Goal: Task Accomplishment & Management: Manage account settings

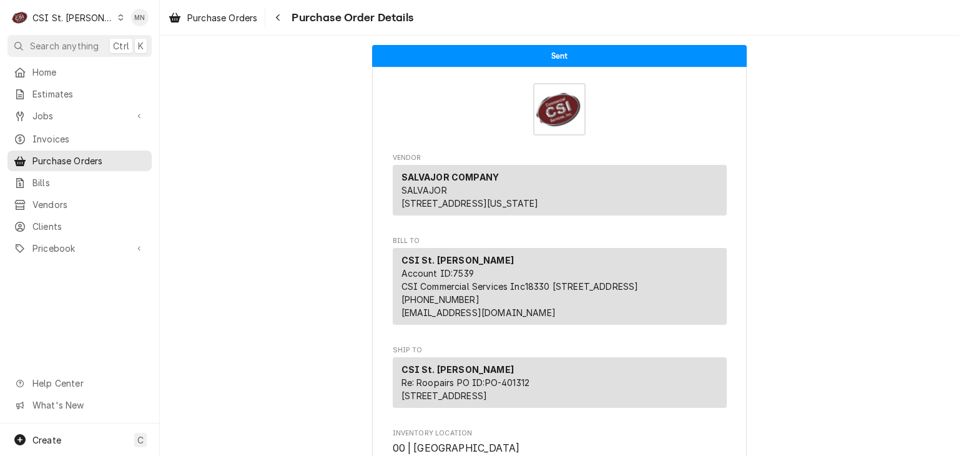
click at [67, 16] on div "CSI St. Louis" at bounding box center [72, 17] width 81 height 13
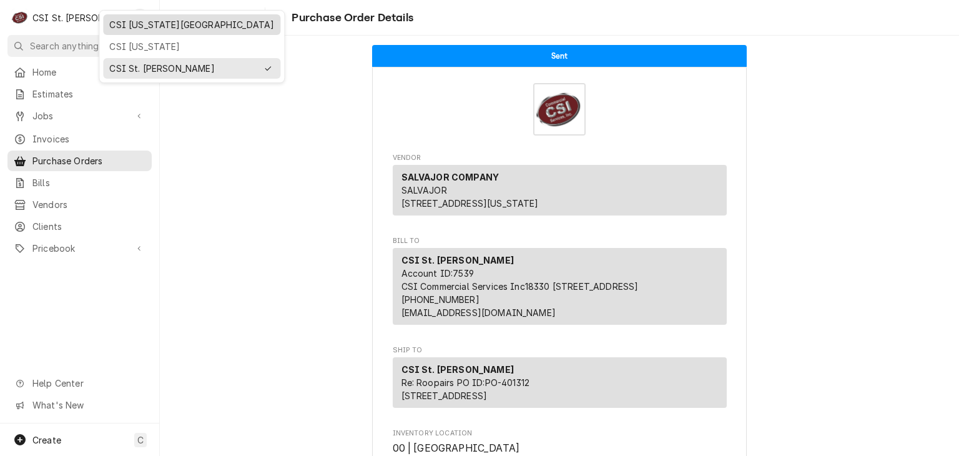
click at [137, 29] on div "CSI [US_STATE][GEOGRAPHIC_DATA]" at bounding box center [191, 24] width 165 height 13
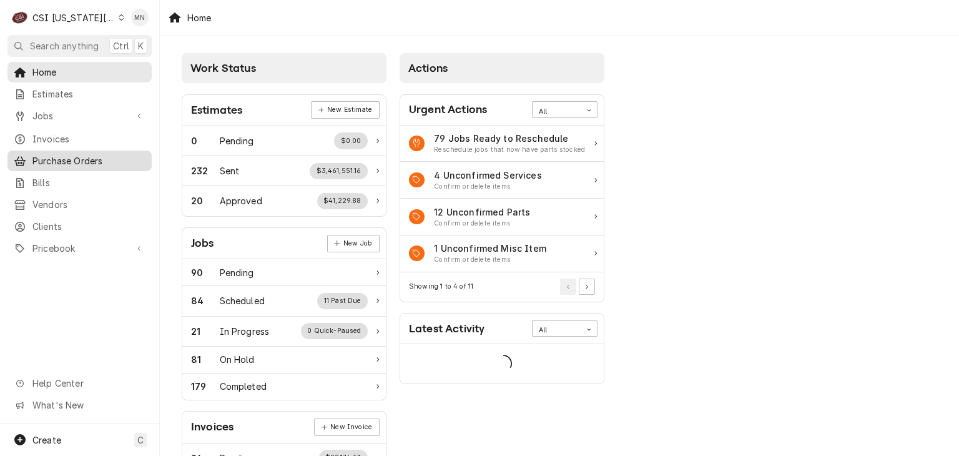
click at [78, 156] on span "Purchase Orders" at bounding box center [88, 160] width 113 height 13
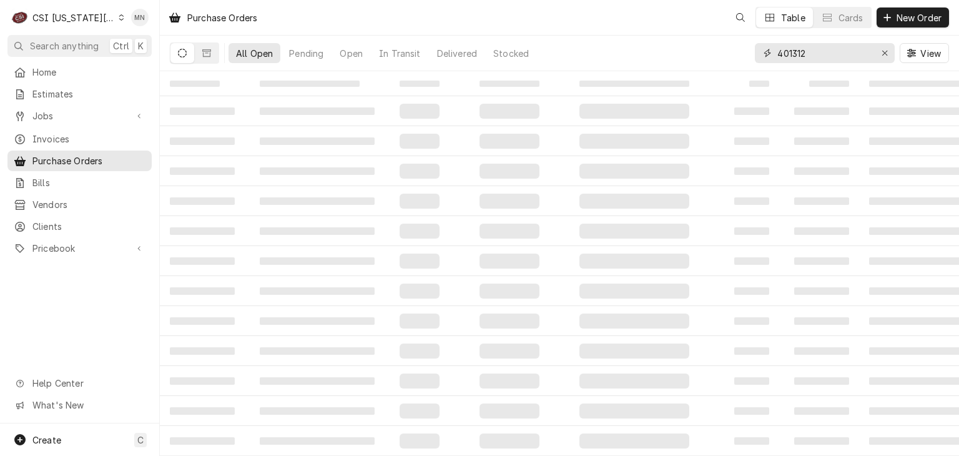
drag, startPoint x: 833, startPoint y: 50, endPoint x: 683, endPoint y: 65, distance: 150.6
click at [688, 65] on div "All Open Pending Open In Transit Delivered Stocked 401312 View" at bounding box center [559, 53] width 779 height 35
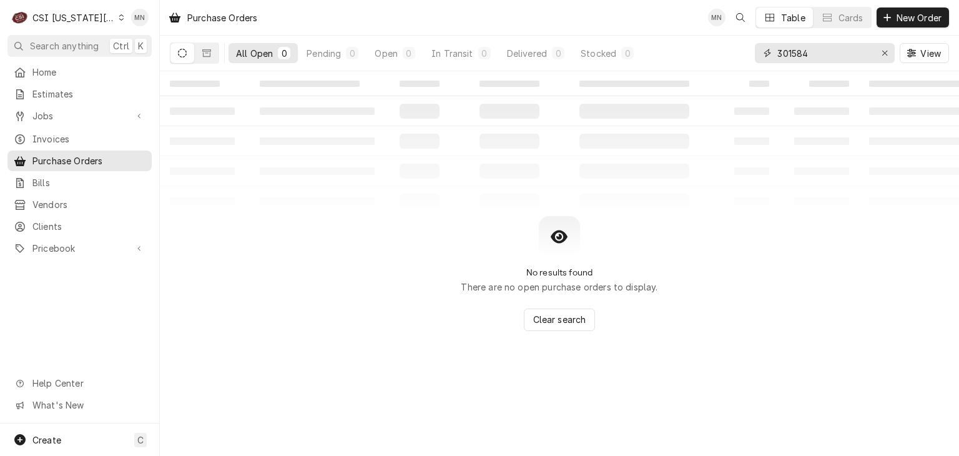
type input "301584"
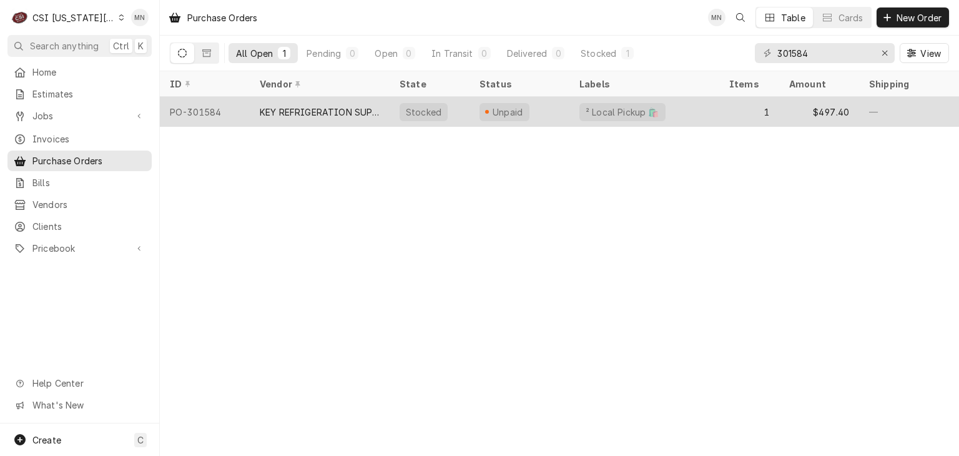
click at [359, 112] on div "KEY REFRIGERATION SUPPLY" at bounding box center [320, 112] width 120 height 13
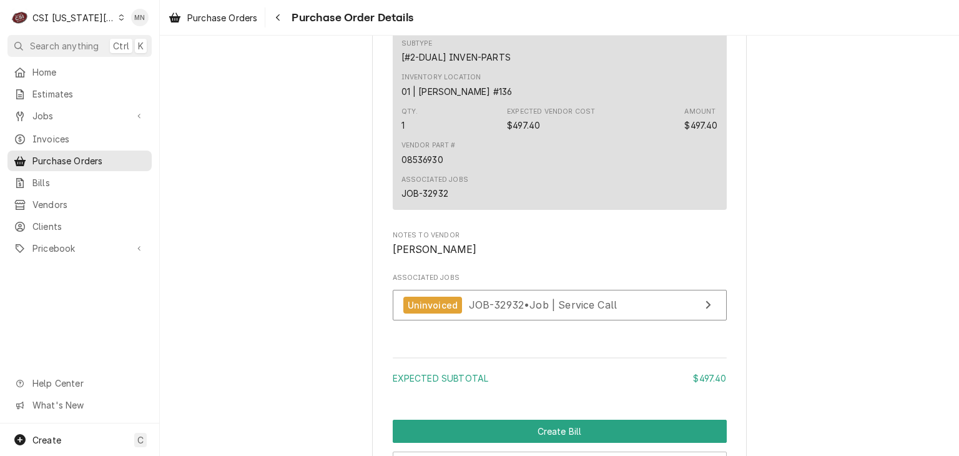
scroll to position [1185, 0]
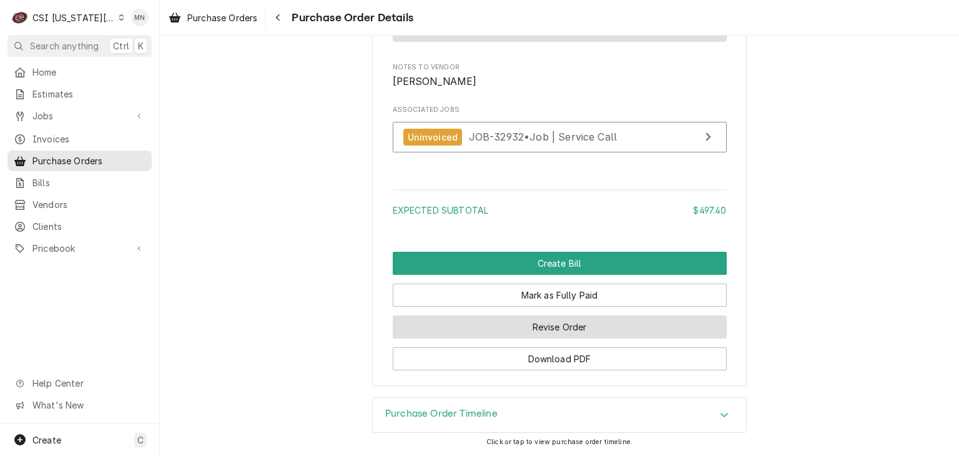
click at [555, 333] on button "Revise Order" at bounding box center [560, 326] width 334 height 23
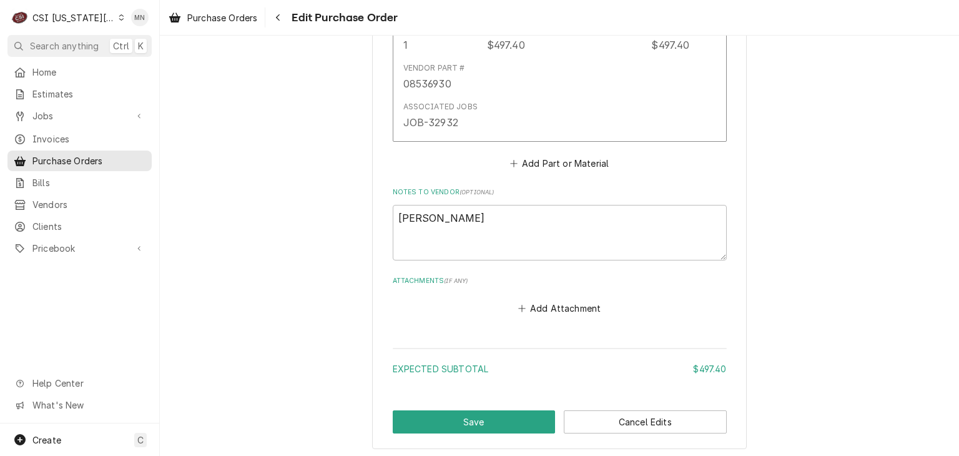
scroll to position [827, 0]
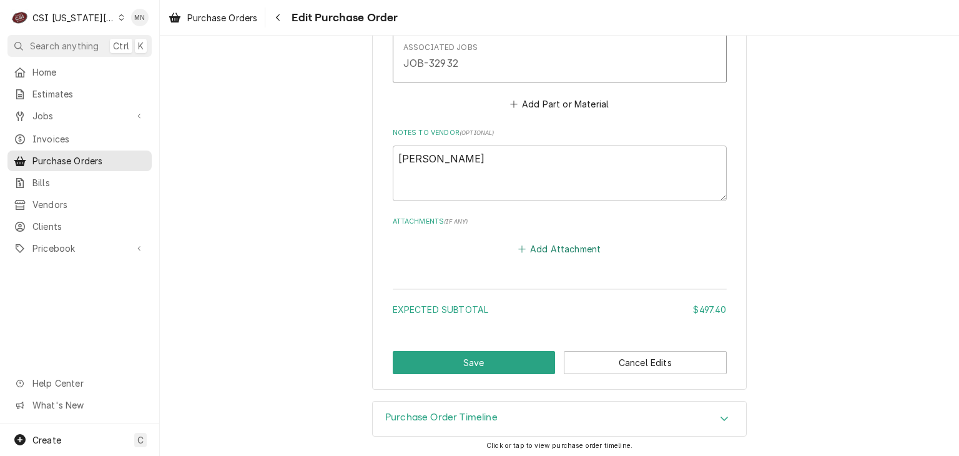
click at [573, 244] on button "Add Attachment" at bounding box center [559, 248] width 87 height 17
type textarea "x"
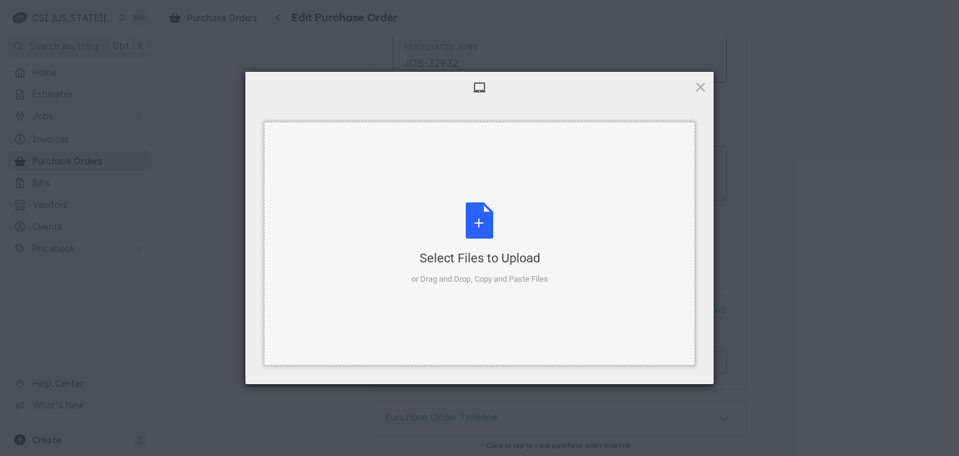
click at [468, 252] on div "Select Files to Upload" at bounding box center [480, 257] width 137 height 17
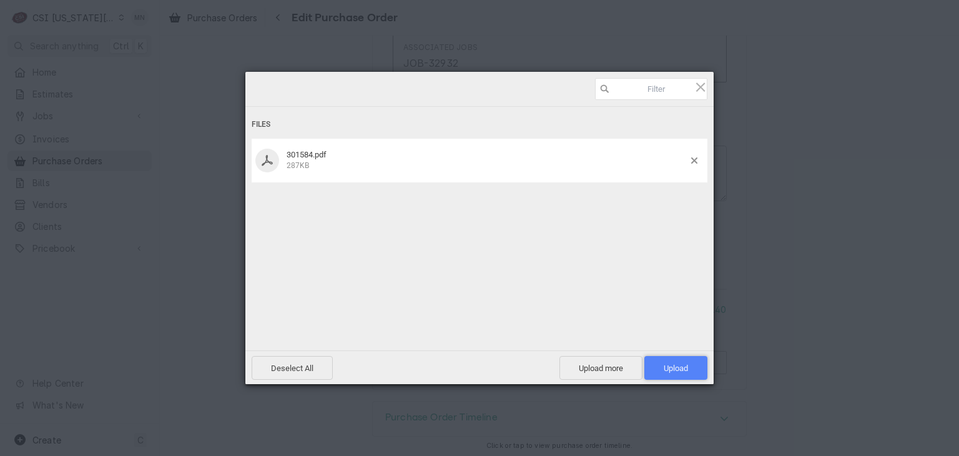
click at [683, 363] on span "Upload 1" at bounding box center [676, 367] width 24 height 9
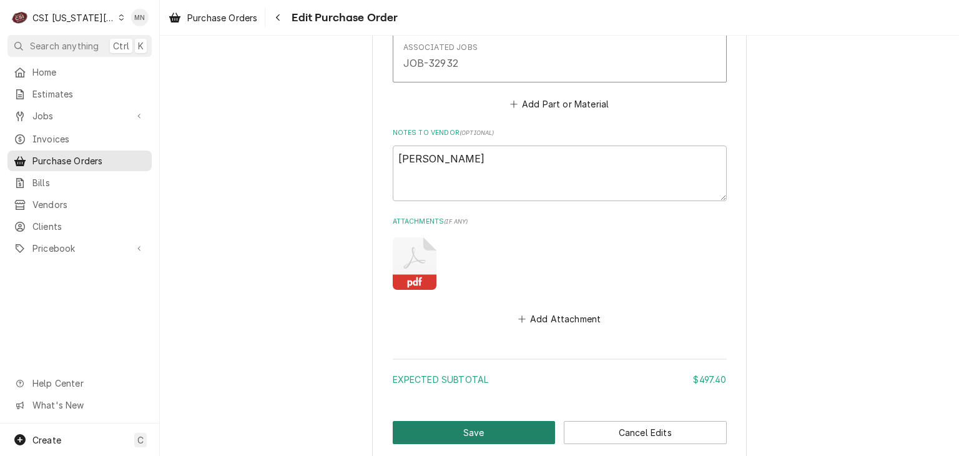
click at [466, 437] on button "Save" at bounding box center [474, 432] width 163 height 23
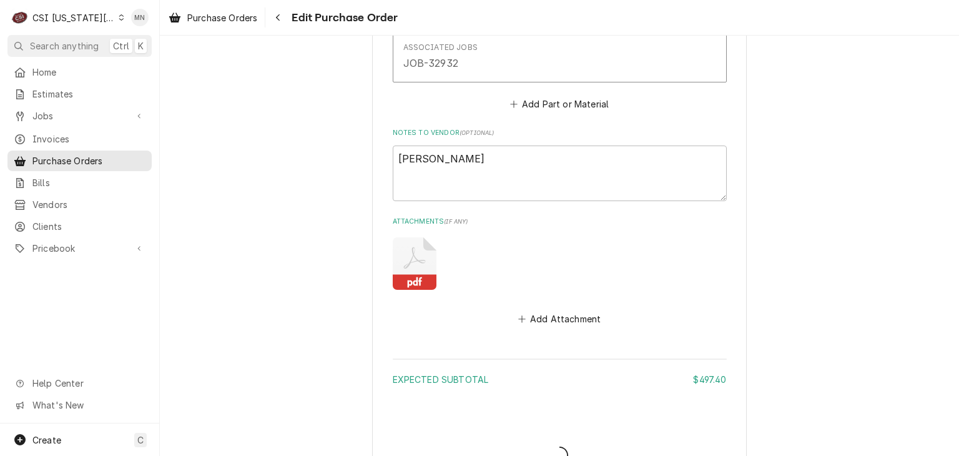
type textarea "x"
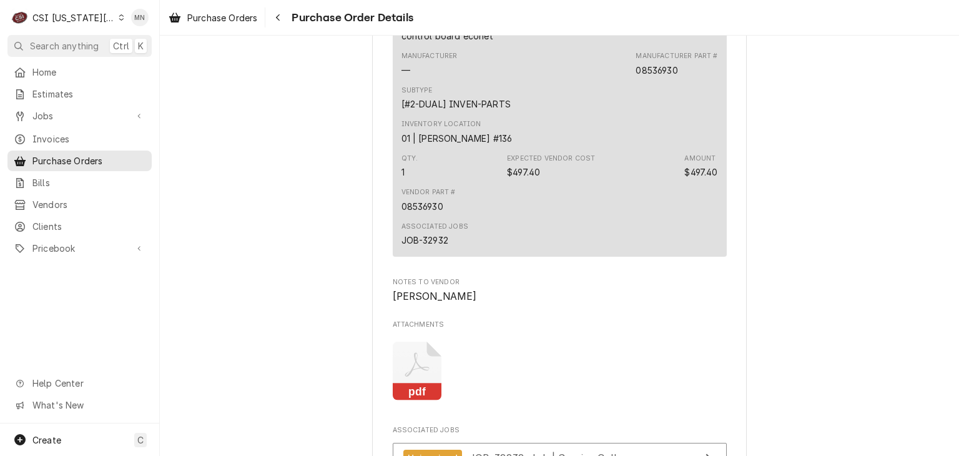
scroll to position [854, 0]
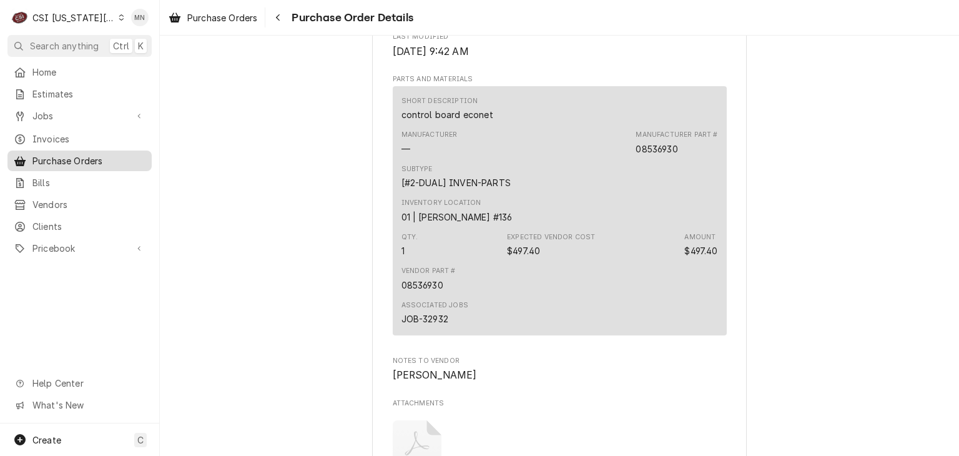
click at [45, 161] on span "Purchase Orders" at bounding box center [88, 160] width 113 height 13
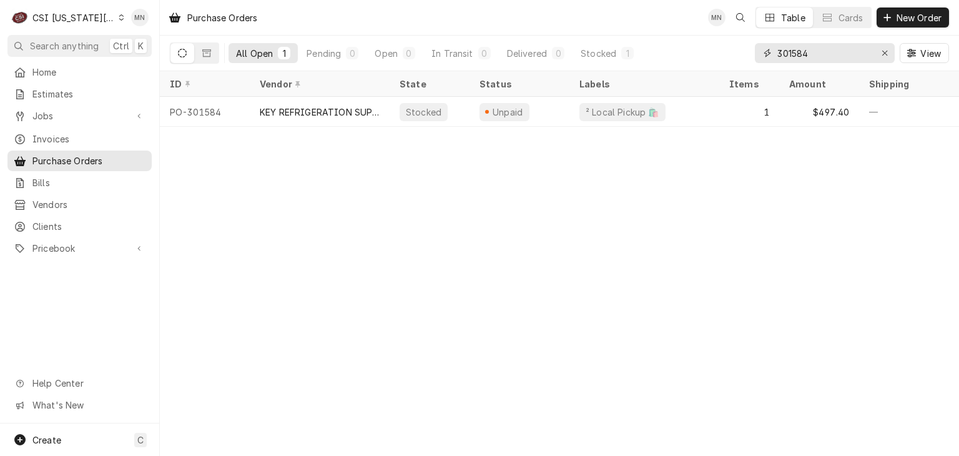
drag, startPoint x: 837, startPoint y: 54, endPoint x: 680, endPoint y: 66, distance: 157.8
click at [680, 66] on div "All Open 1 Pending 0 Open 0 In Transit 0 Delivered 0 Stocked 1 301584 View" at bounding box center [559, 53] width 779 height 35
type input "301585"
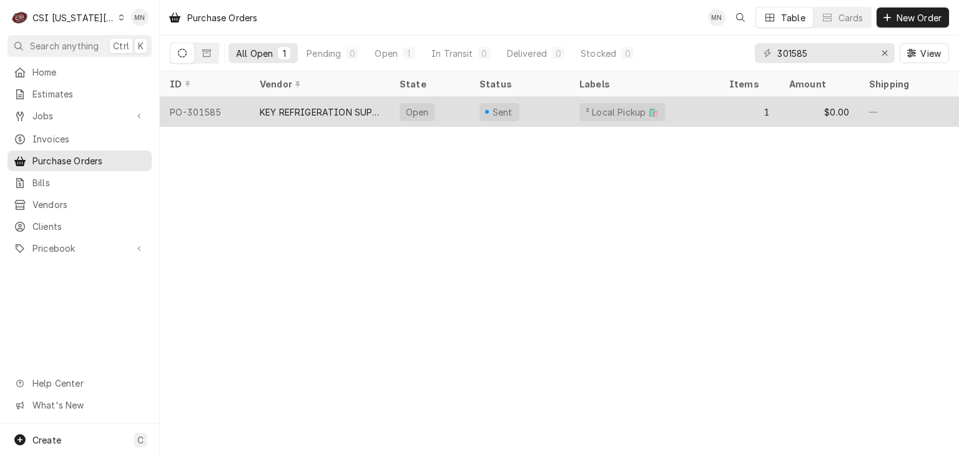
click at [282, 114] on div "KEY REFRIGERATION SUPPLY" at bounding box center [320, 112] width 120 height 13
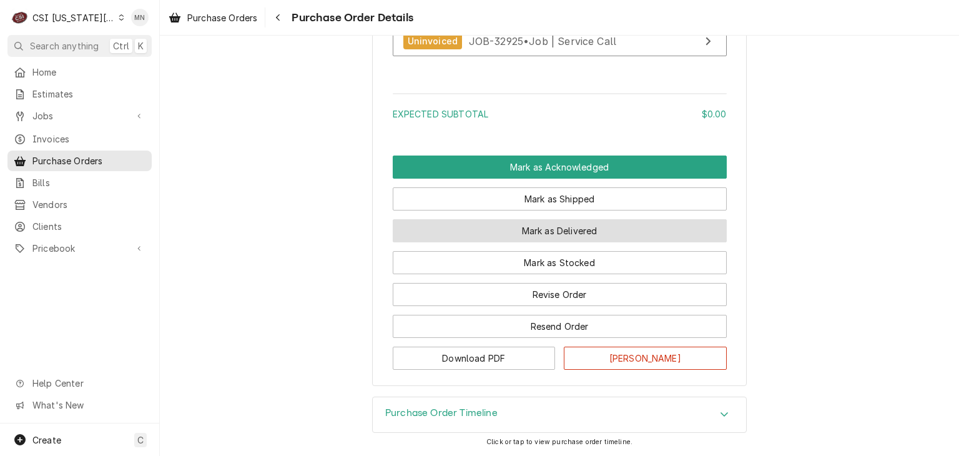
scroll to position [1134, 0]
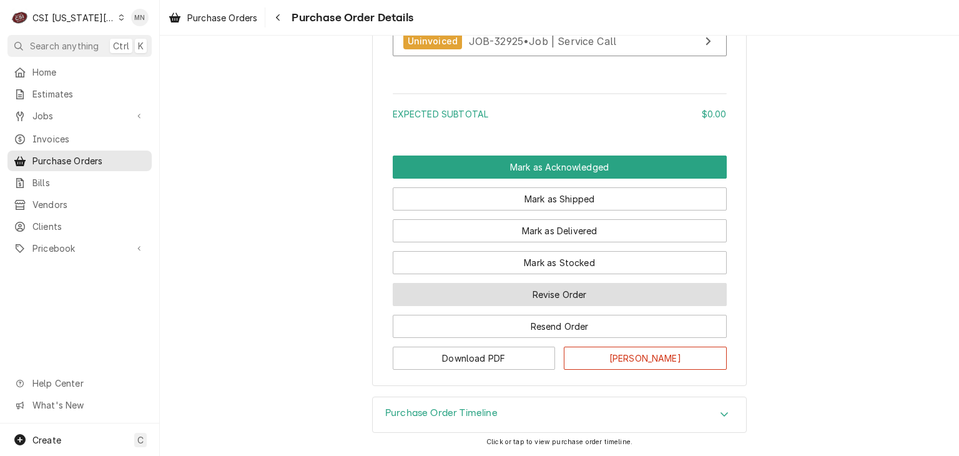
click at [572, 300] on button "Revise Order" at bounding box center [560, 294] width 334 height 23
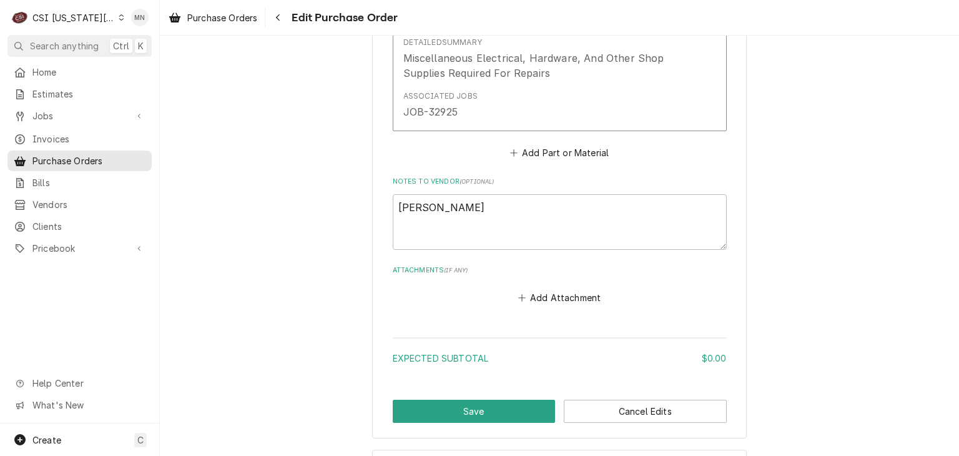
scroll to position [793, 0]
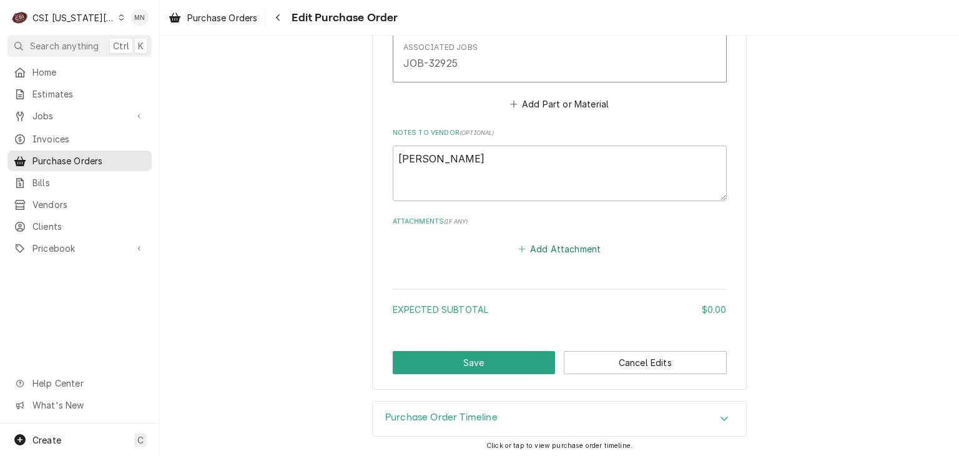
click at [548, 243] on button "Add Attachment" at bounding box center [559, 248] width 87 height 17
type textarea "x"
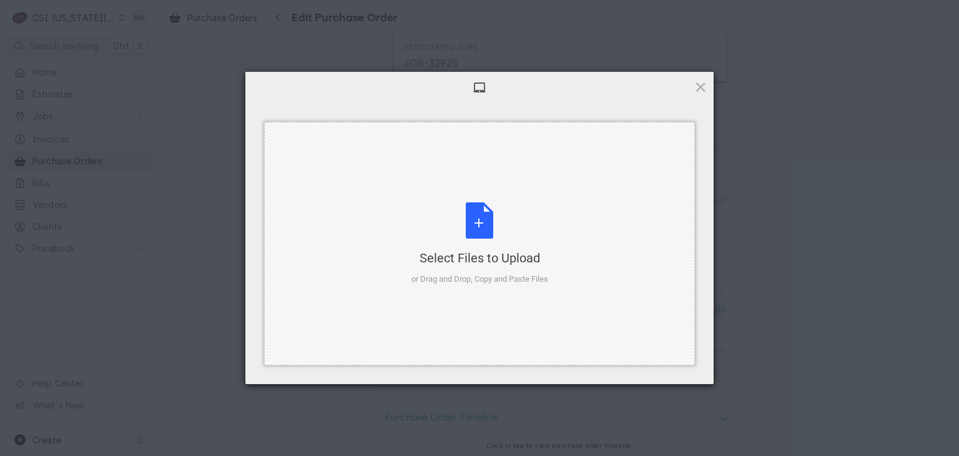
click at [494, 230] on div "Select Files to Upload or Drag and Drop, Copy and Paste Files" at bounding box center [480, 243] width 137 height 83
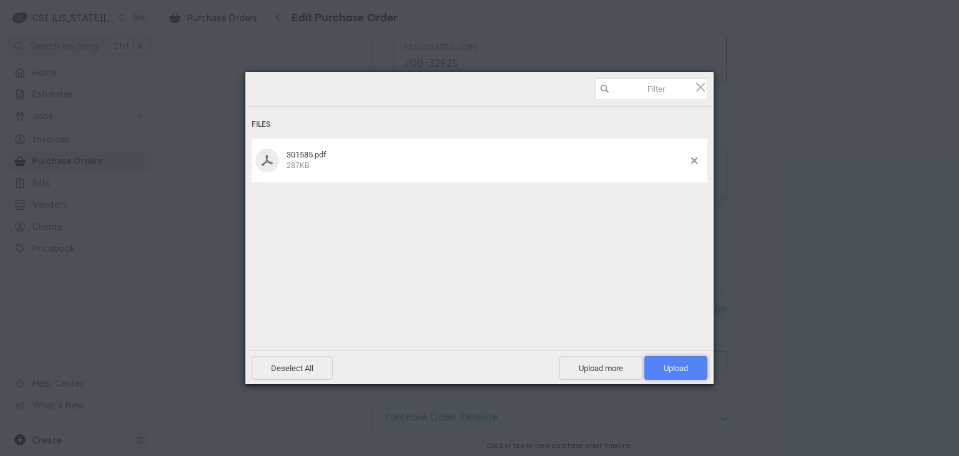
click at [686, 371] on span "Upload 1" at bounding box center [676, 367] width 24 height 9
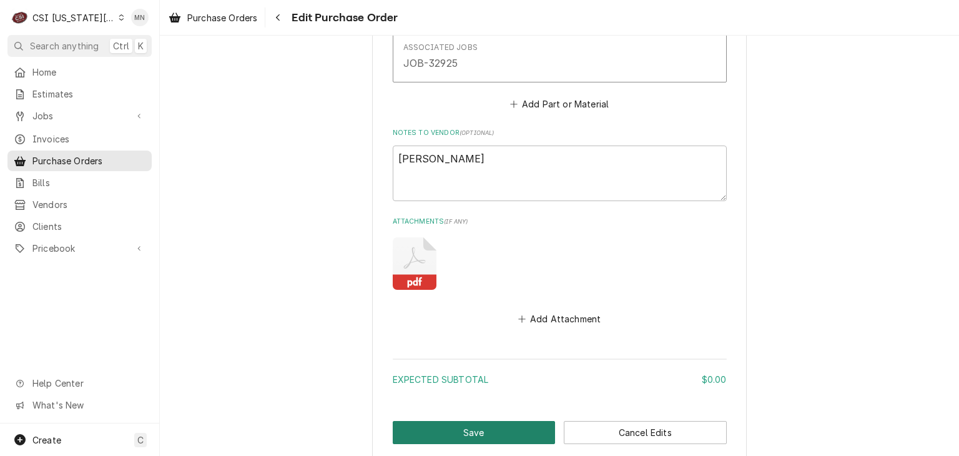
click at [472, 423] on button "Save" at bounding box center [474, 432] width 163 height 23
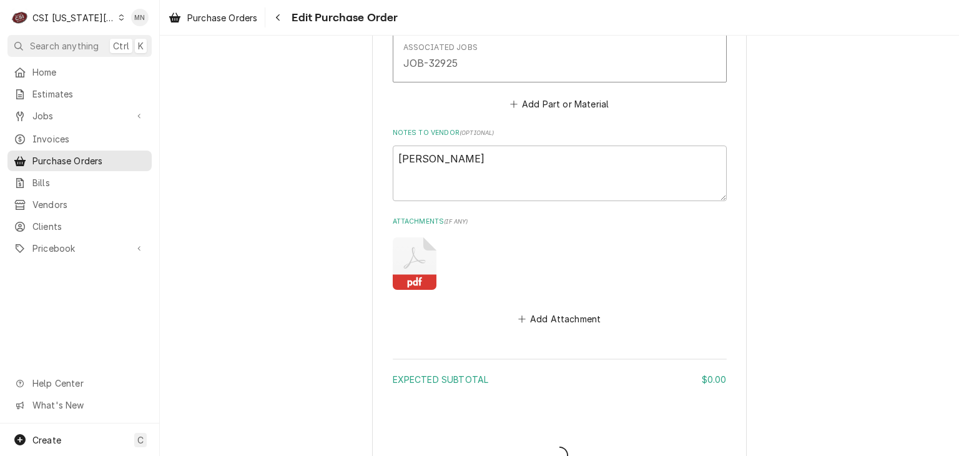
type textarea "x"
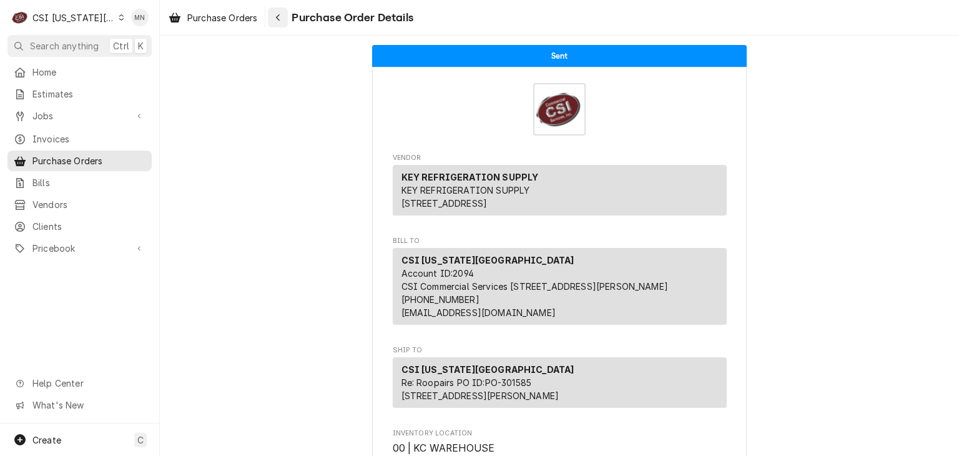
click at [279, 16] on icon "Navigate back" at bounding box center [278, 17] width 4 height 7
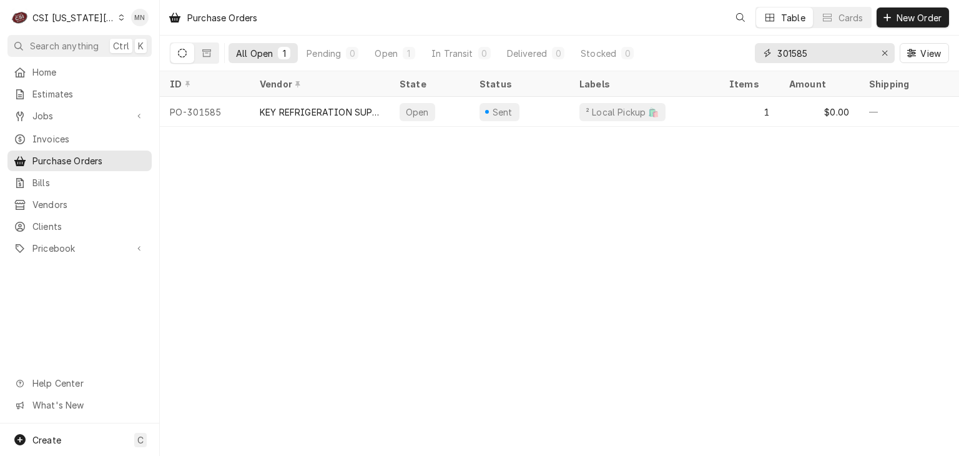
drag, startPoint x: 820, startPoint y: 54, endPoint x: 674, endPoint y: 61, distance: 145.7
click at [674, 61] on div "All Open 1 Pending 0 Open 1 In Transit 0 Delivered 0 Stocked 0 301585 View" at bounding box center [559, 53] width 779 height 35
type input "301583"
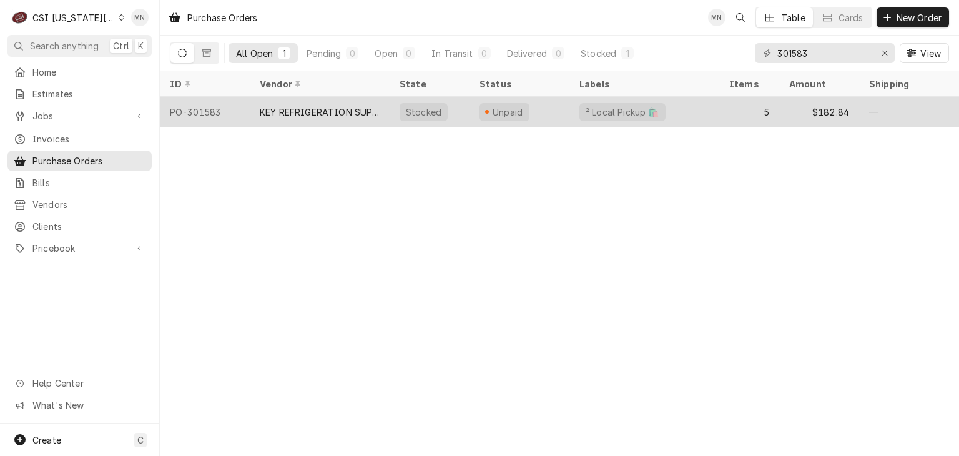
click at [342, 112] on div "KEY REFRIGERATION SUPPLY" at bounding box center [320, 112] width 120 height 13
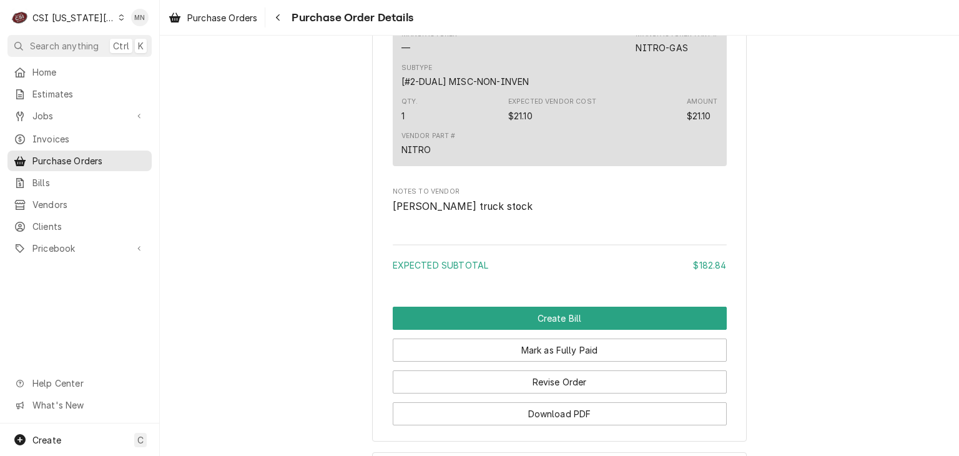
scroll to position [1929, 0]
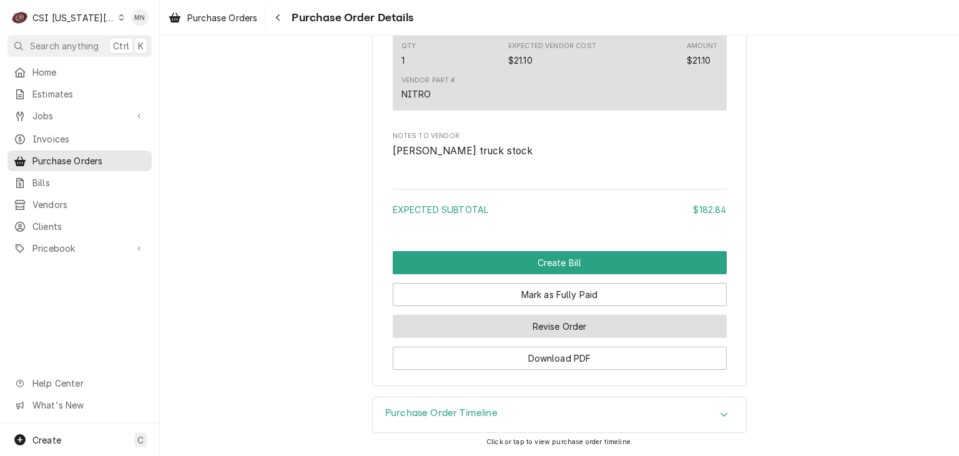
click at [592, 328] on button "Revise Order" at bounding box center [560, 326] width 334 height 23
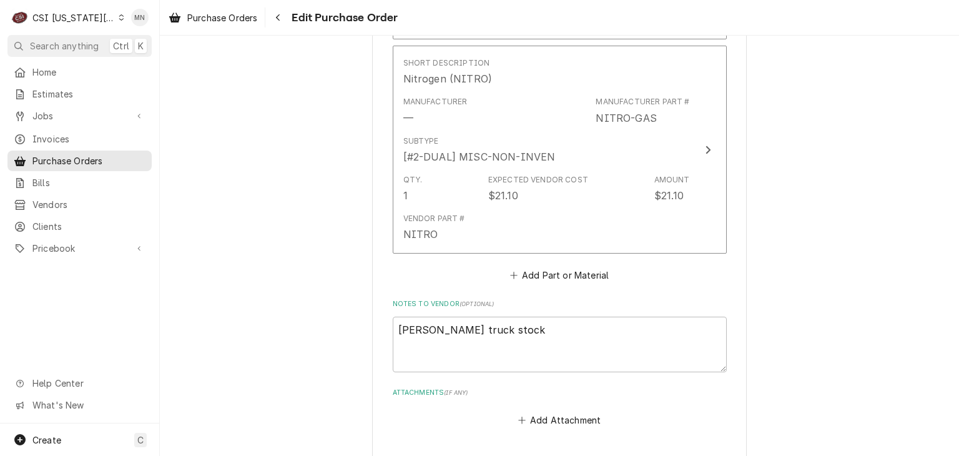
scroll to position [1686, 0]
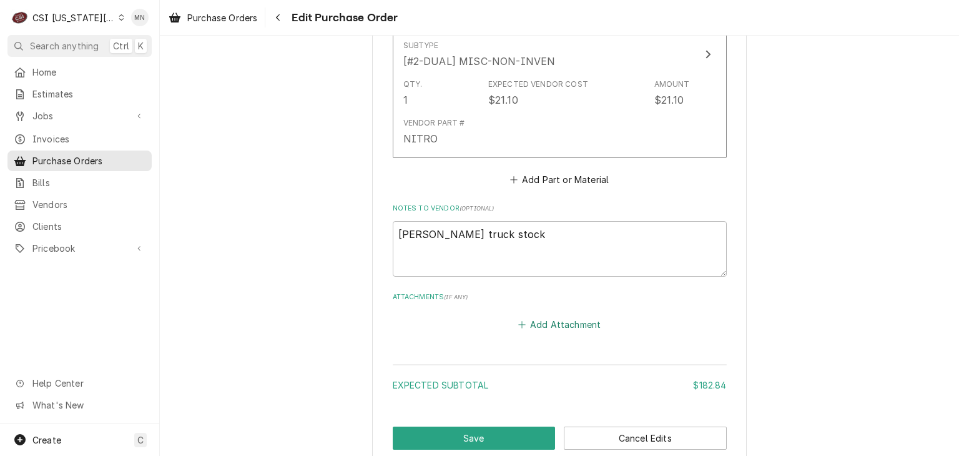
click at [553, 316] on button "Add Attachment" at bounding box center [559, 324] width 87 height 17
type textarea "x"
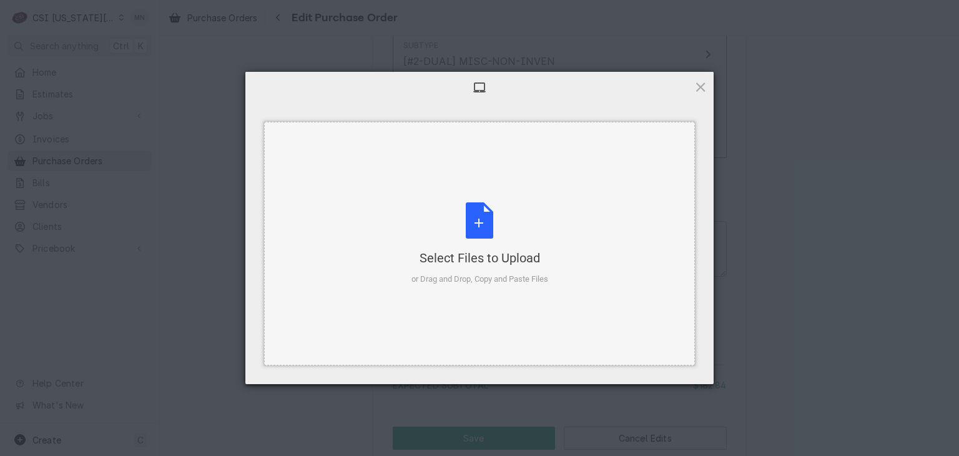
click at [492, 229] on div "Select Files to Upload or Drag and Drop, Copy and Paste Files" at bounding box center [480, 243] width 137 height 83
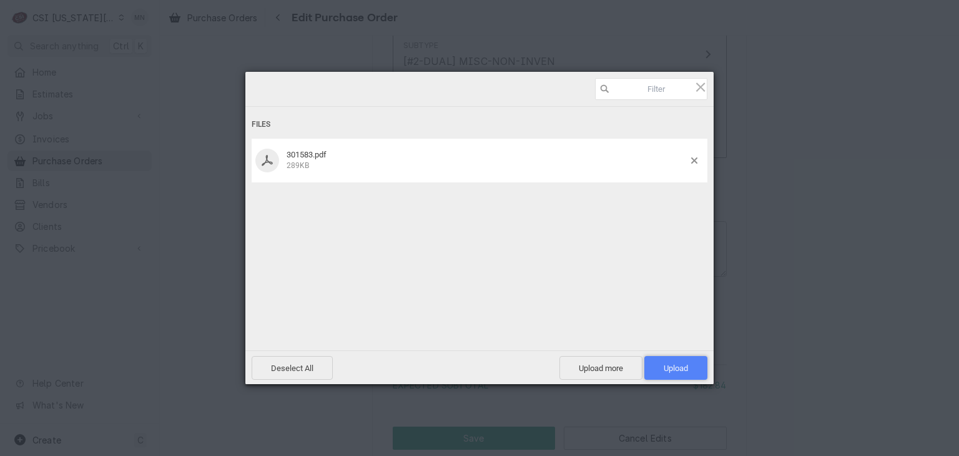
click at [679, 370] on span "Upload 1" at bounding box center [676, 367] width 24 height 9
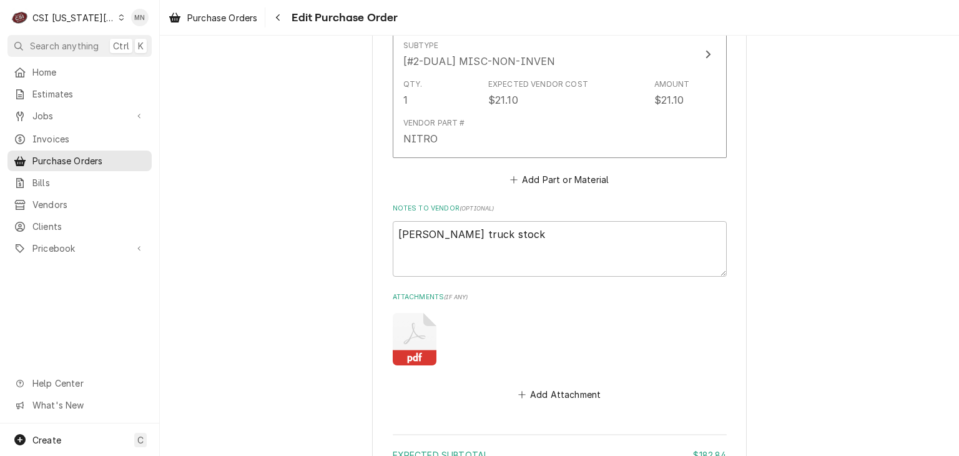
scroll to position [1831, 0]
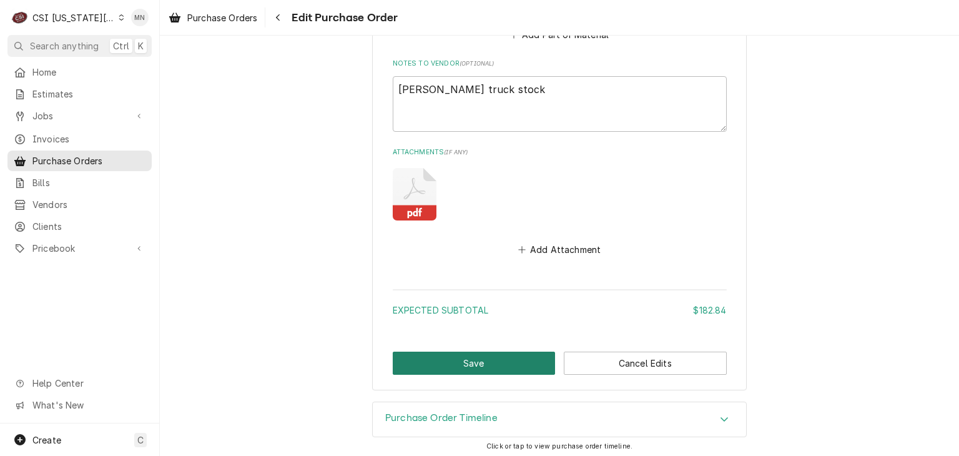
click at [480, 355] on button "Save" at bounding box center [474, 363] width 163 height 23
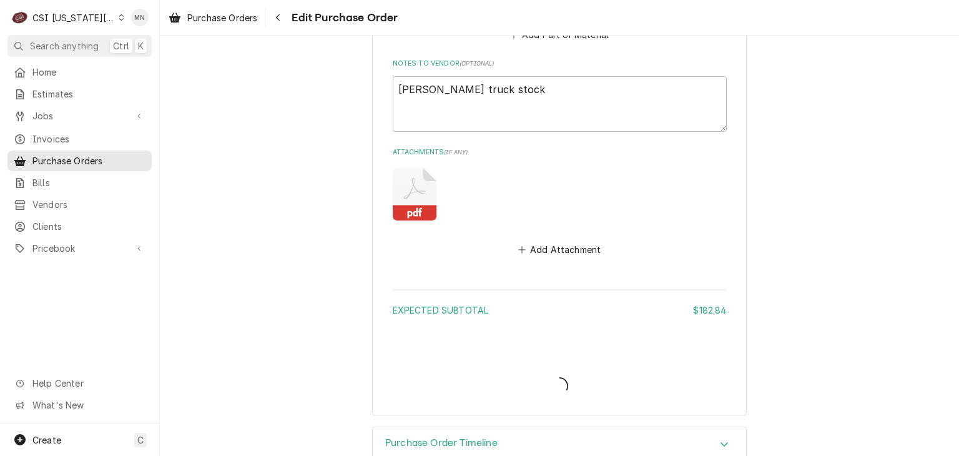
type textarea "x"
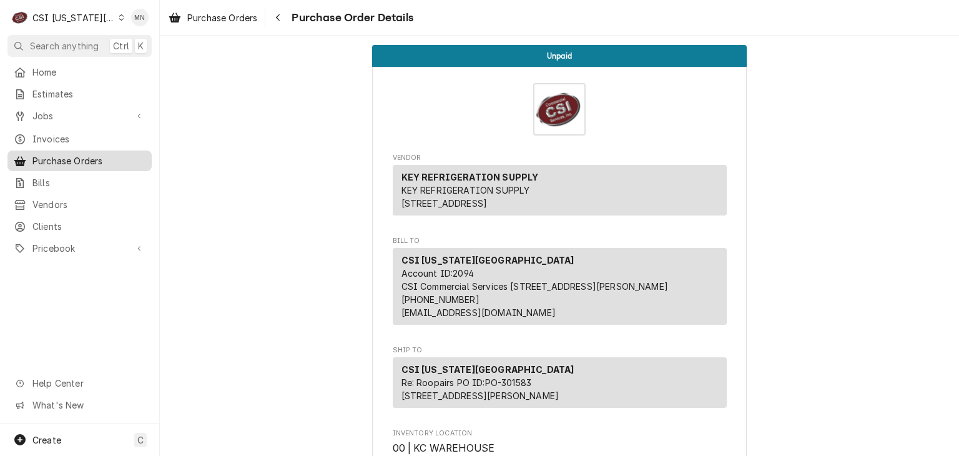
click at [44, 159] on span "Purchase Orders" at bounding box center [88, 160] width 113 height 13
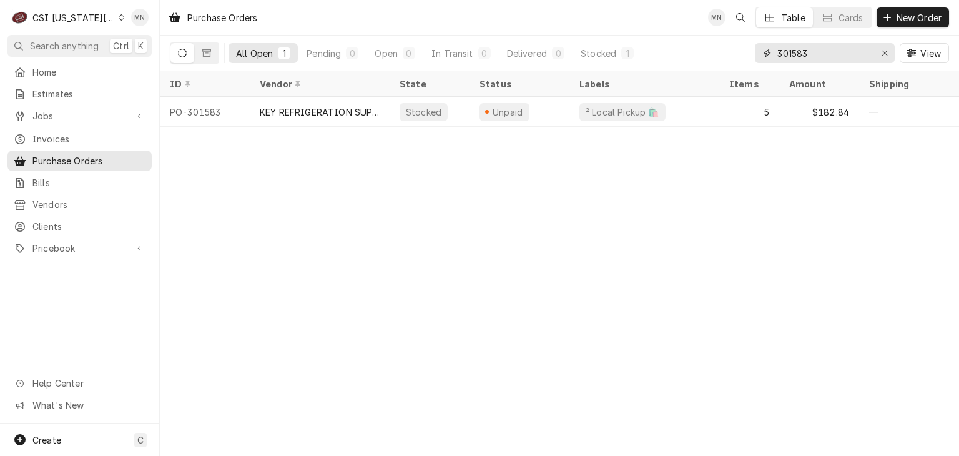
drag, startPoint x: 827, startPoint y: 54, endPoint x: 658, endPoint y: 59, distance: 168.7
click at [658, 59] on div "All Open 1 Pending 0 Open 0 In Transit 0 Delivered 0 Stocked 1 301583 View" at bounding box center [559, 53] width 779 height 35
type input "301586"
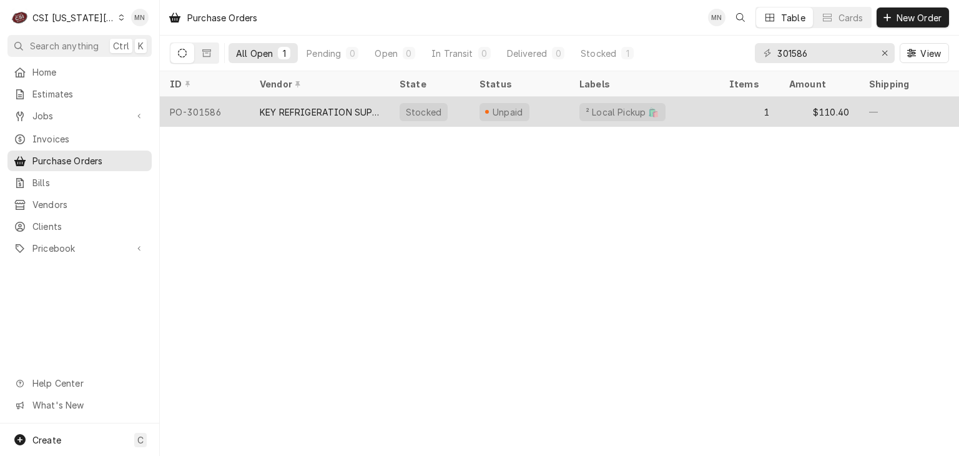
click at [360, 109] on div "KEY REFRIGERATION SUPPLY" at bounding box center [320, 112] width 120 height 13
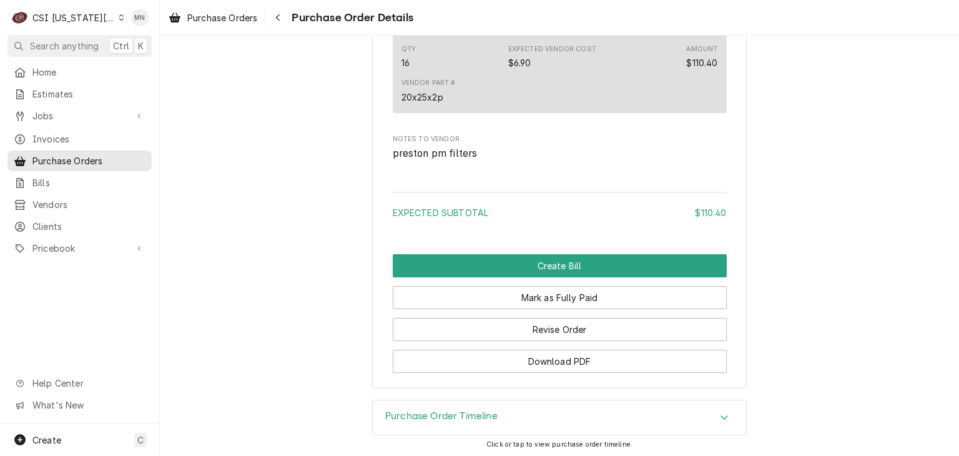
scroll to position [1082, 0]
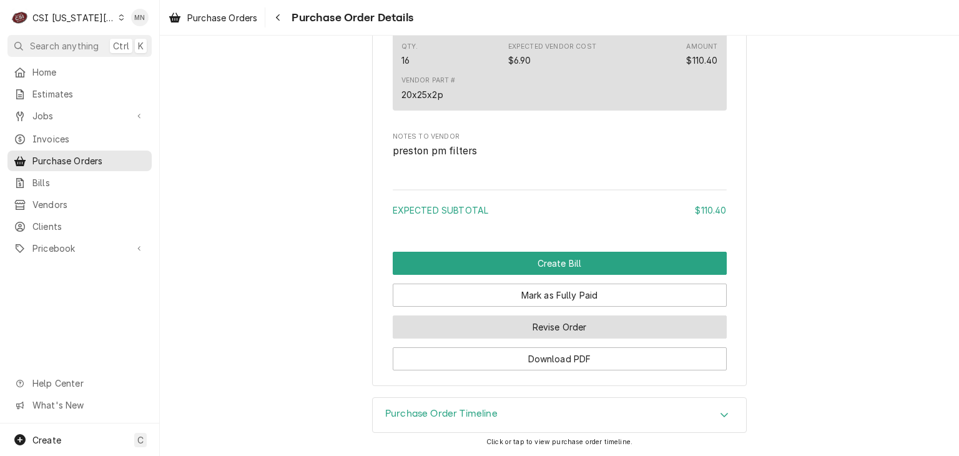
click at [588, 328] on button "Revise Order" at bounding box center [560, 326] width 334 height 23
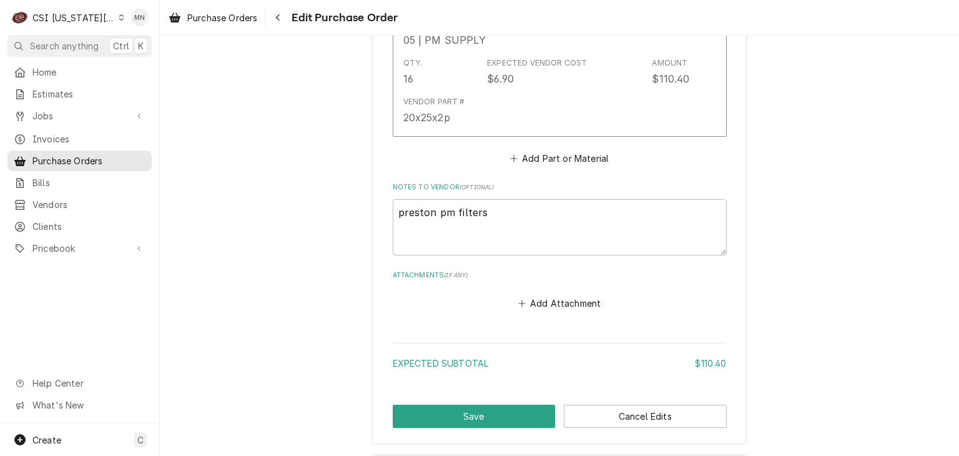
scroll to position [789, 0]
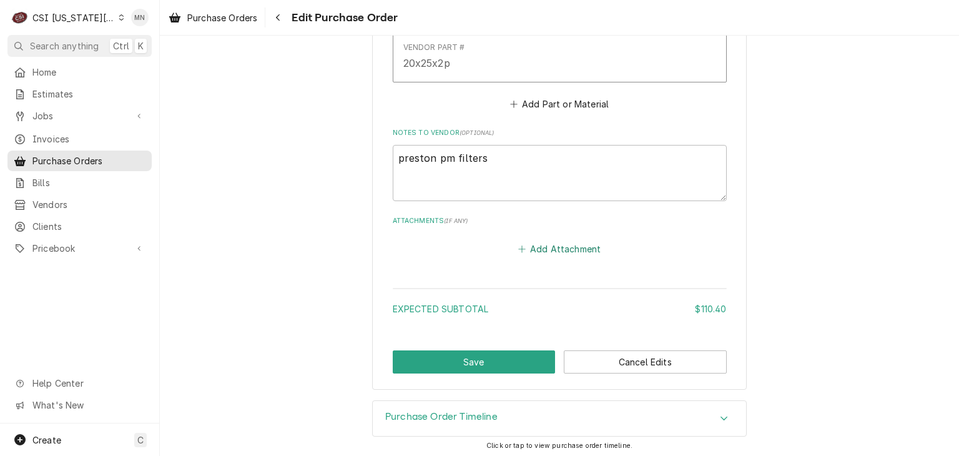
click at [564, 245] on button "Add Attachment" at bounding box center [559, 248] width 87 height 17
type textarea "x"
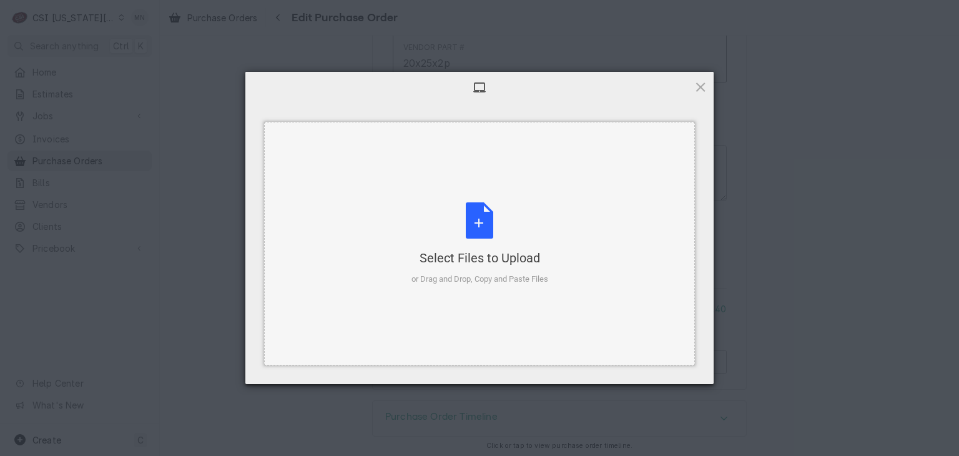
click at [470, 232] on div "Select Files to Upload or Drag and Drop, Copy and Paste Files" at bounding box center [480, 243] width 137 height 83
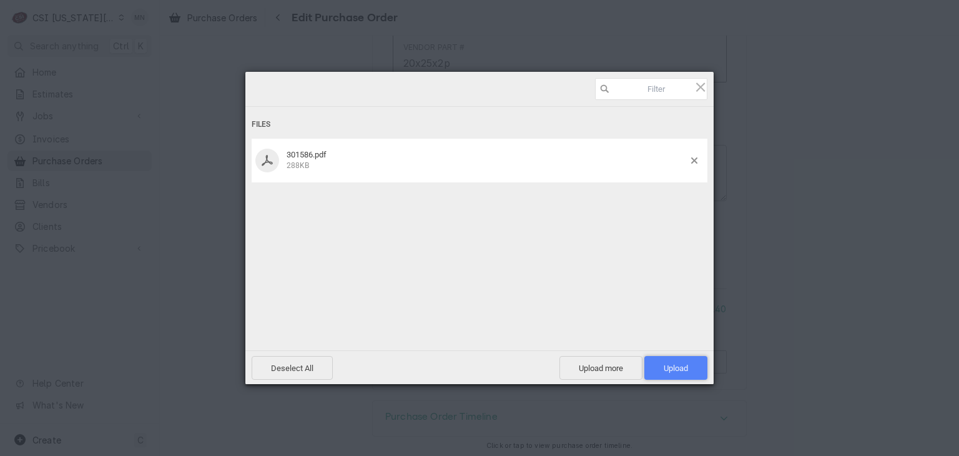
click at [684, 368] on span "Upload 1" at bounding box center [676, 367] width 24 height 9
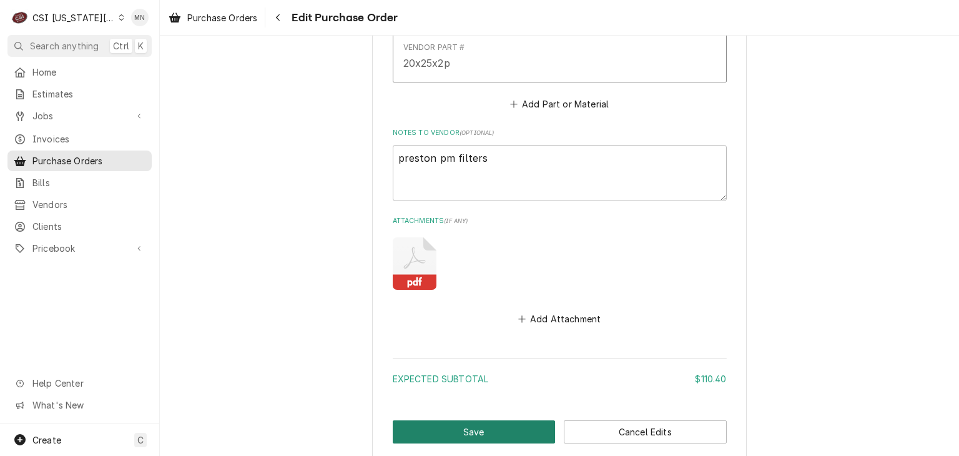
click at [483, 423] on button "Save" at bounding box center [474, 431] width 163 height 23
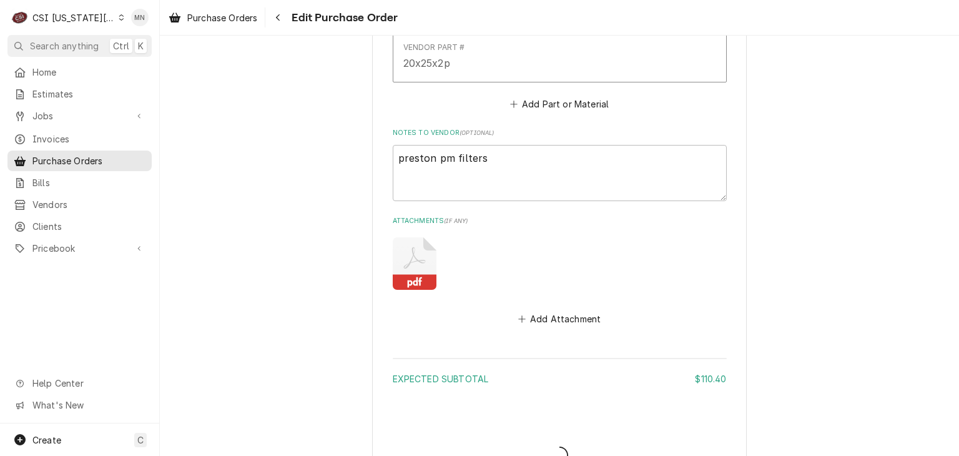
type textarea "x"
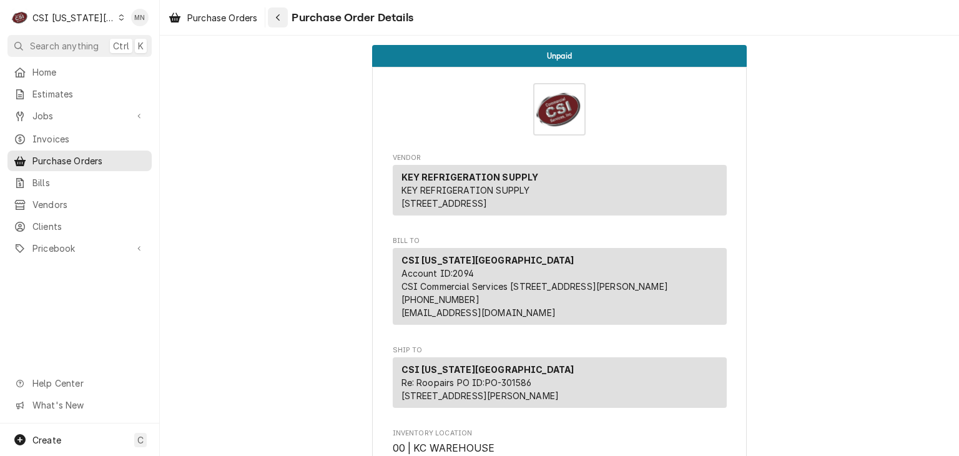
click at [279, 15] on icon "Navigate back" at bounding box center [278, 17] width 6 height 9
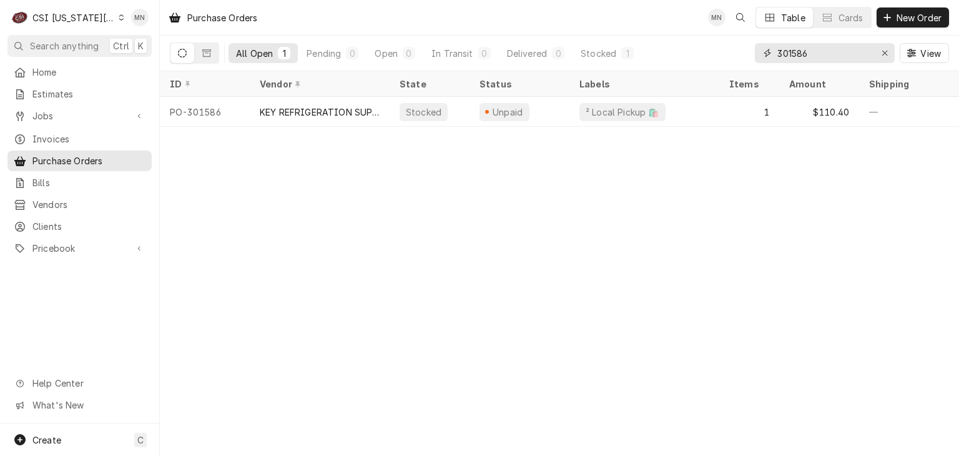
drag, startPoint x: 815, startPoint y: 55, endPoint x: 642, endPoint y: 69, distance: 173.5
click at [642, 69] on div "All Open 1 Pending 0 Open 0 In Transit 0 Delivered 0 Stocked 1 301586 View" at bounding box center [559, 53] width 779 height 35
type input "301587"
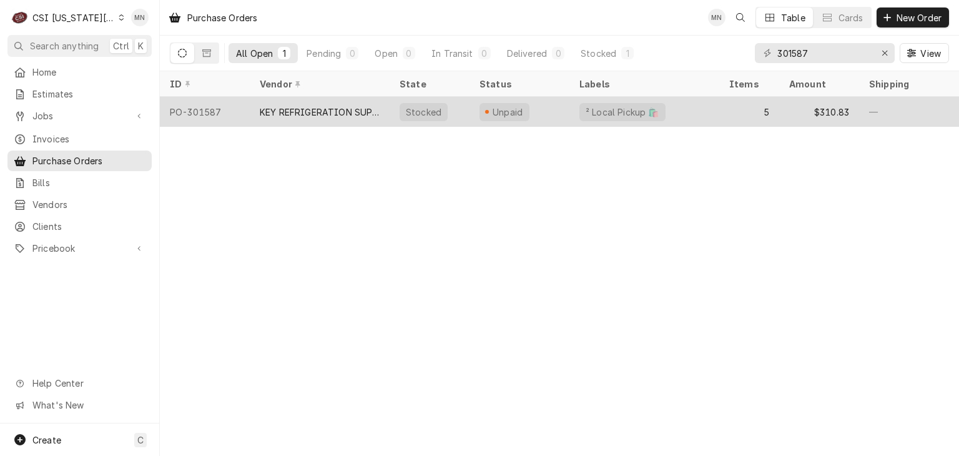
click at [338, 106] on div "KEY REFRIGERATION SUPPLY" at bounding box center [320, 112] width 120 height 13
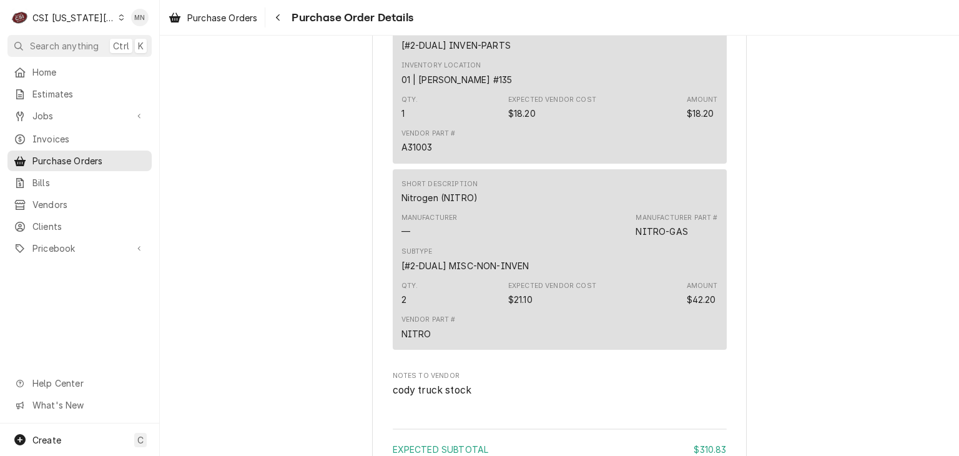
scroll to position [1936, 0]
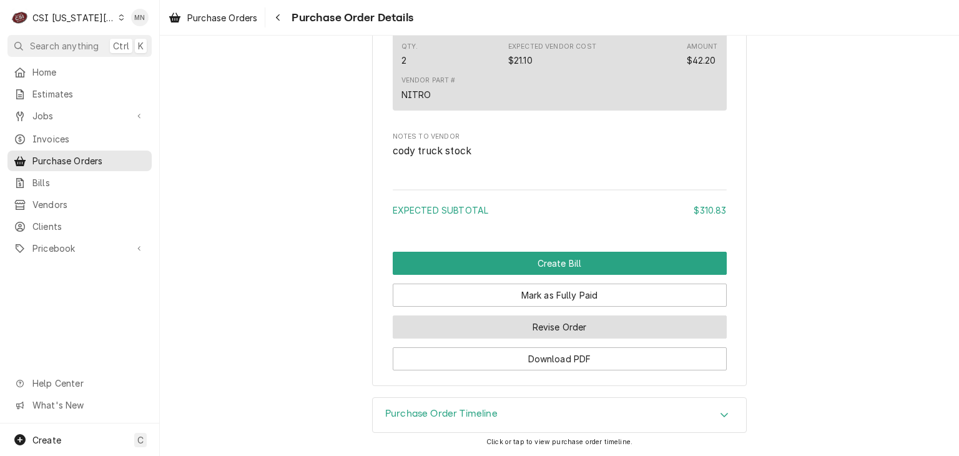
click at [586, 338] on button "Revise Order" at bounding box center [560, 326] width 334 height 23
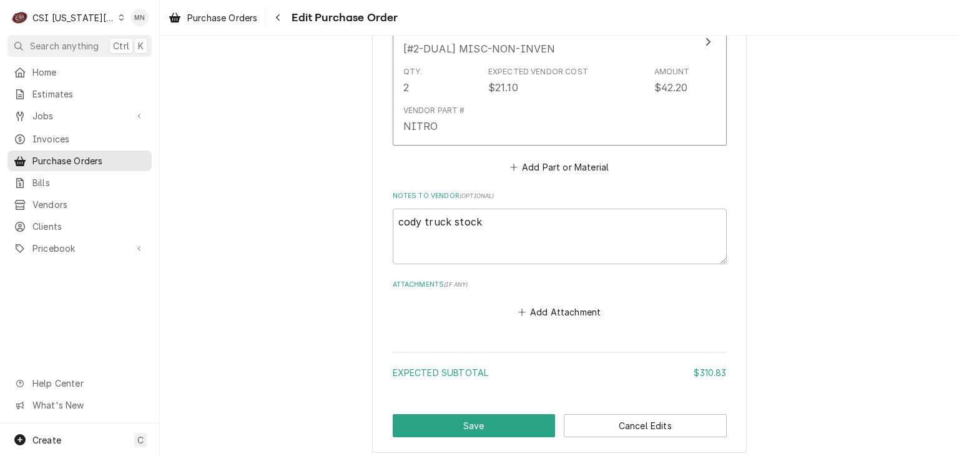
scroll to position [1800, 0]
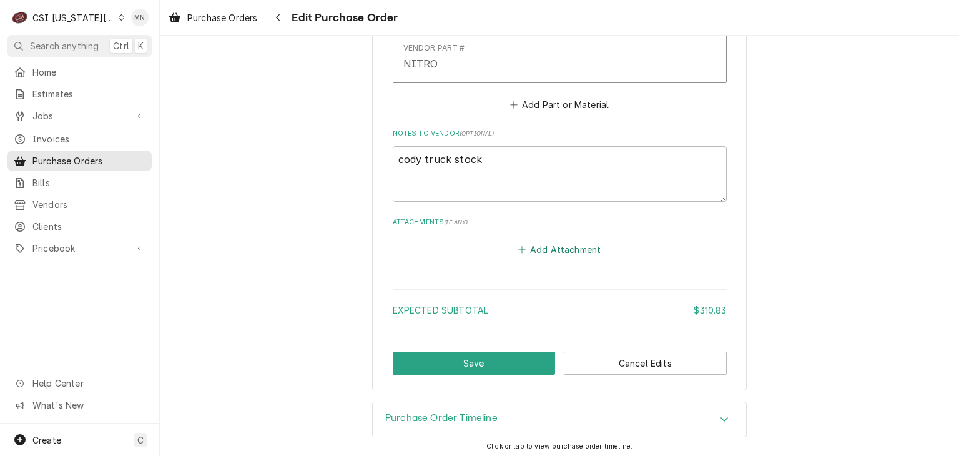
click at [562, 242] on button "Add Attachment" at bounding box center [559, 249] width 87 height 17
type textarea "x"
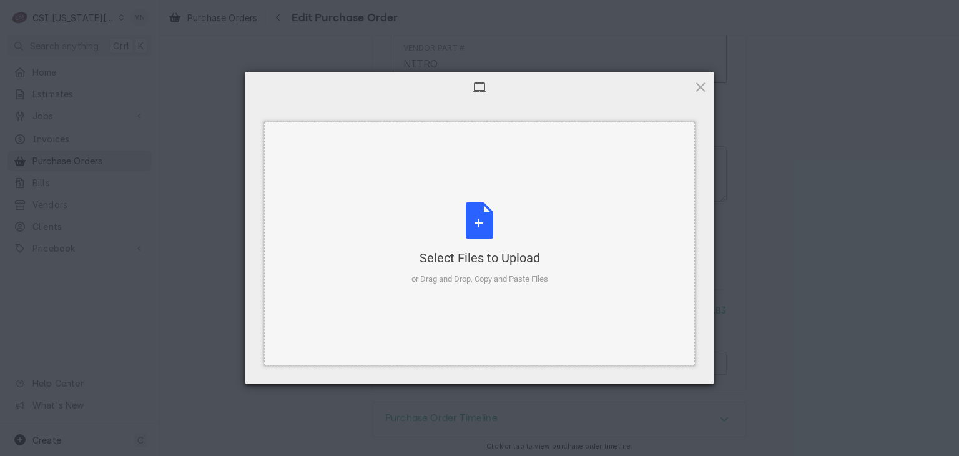
click at [486, 223] on div "Select Files to Upload or Drag and Drop, Copy and Paste Files" at bounding box center [480, 243] width 137 height 83
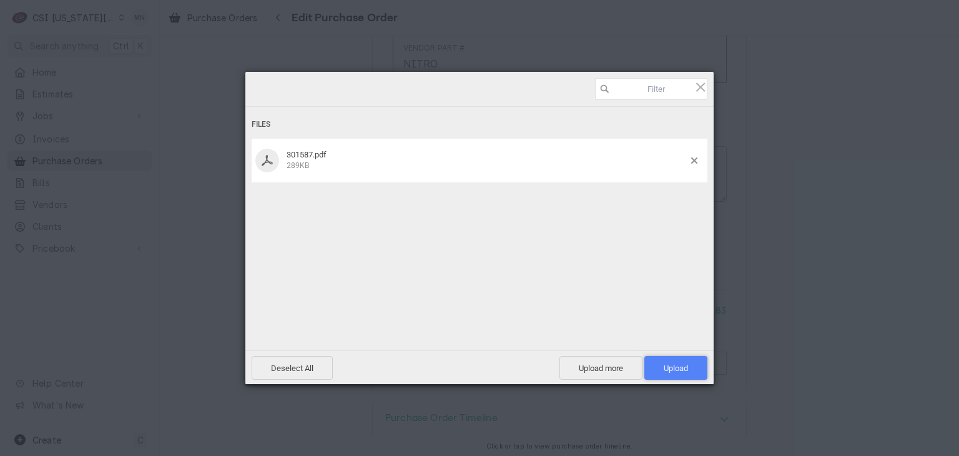
click at [684, 371] on span "Upload 1" at bounding box center [676, 367] width 24 height 9
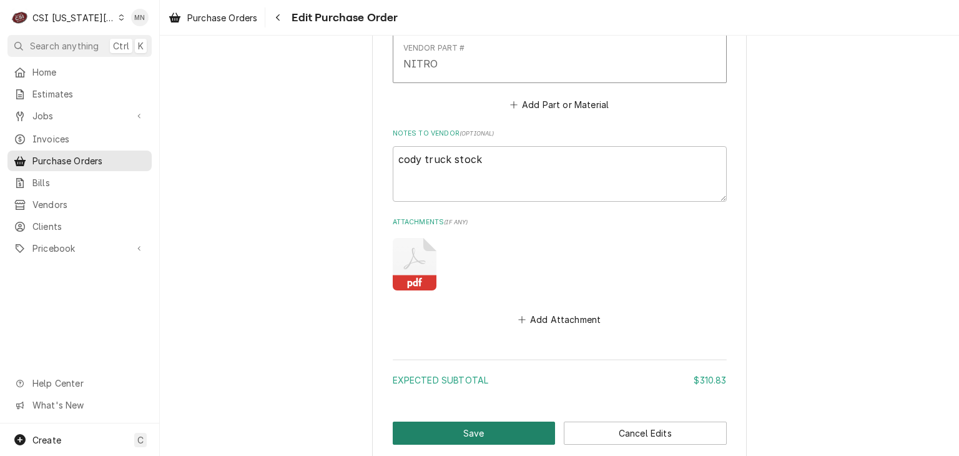
click at [461, 423] on button "Save" at bounding box center [474, 433] width 163 height 23
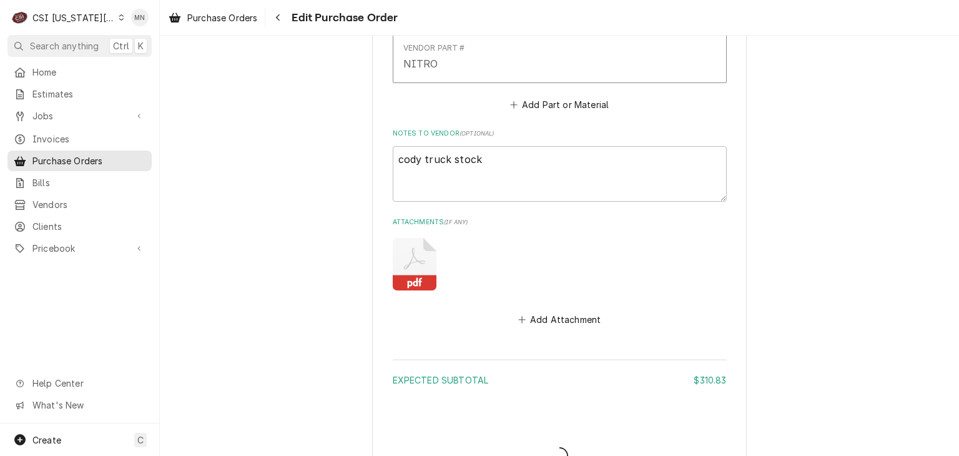
type textarea "x"
